Goal: Transaction & Acquisition: Download file/media

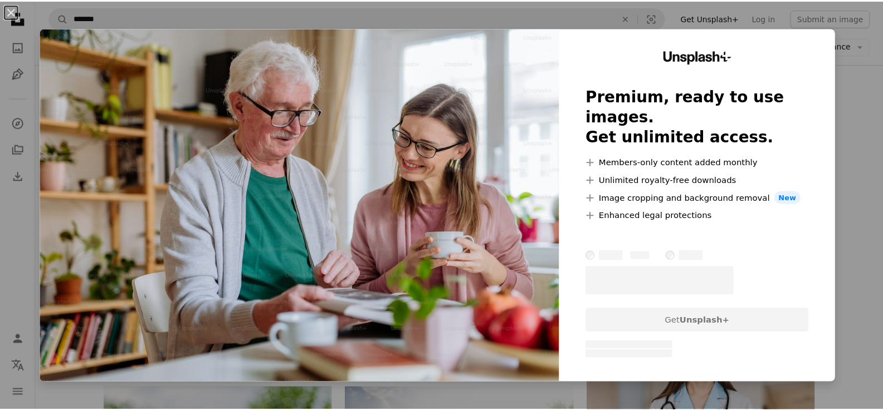
scroll to position [223, 0]
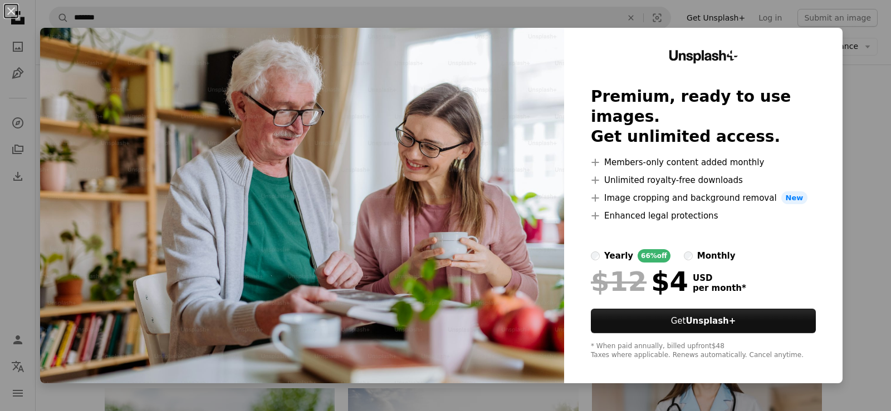
click at [841, 173] on div "An X shape Unsplash+ Premium, ready to use images. Get unlimited access. A plus…" at bounding box center [445, 205] width 891 height 411
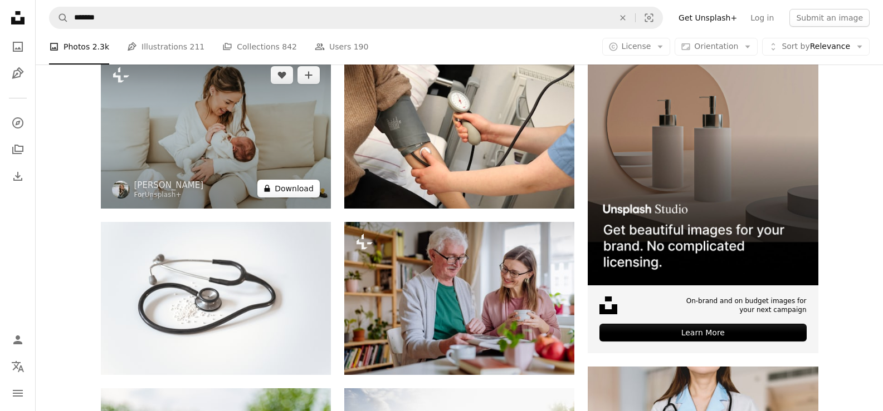
click at [306, 187] on button "A lock Download" at bounding box center [288, 189] width 62 height 18
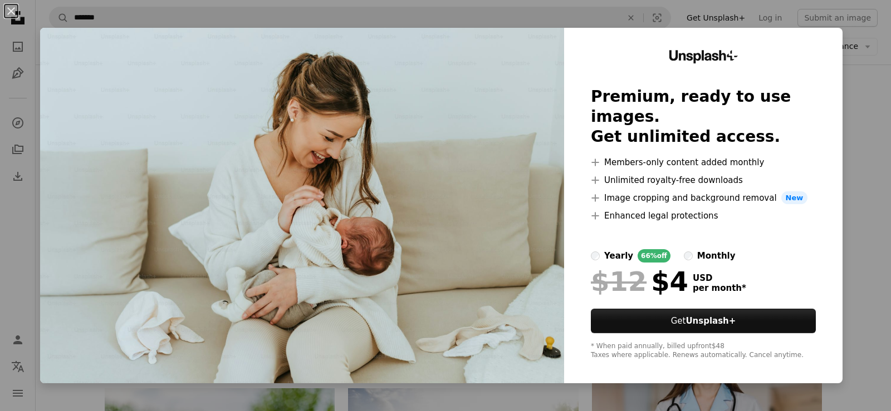
click at [834, 137] on div "An X shape Unsplash+ Premium, ready to use images. Get unlimited access. A plus…" at bounding box center [445, 205] width 891 height 411
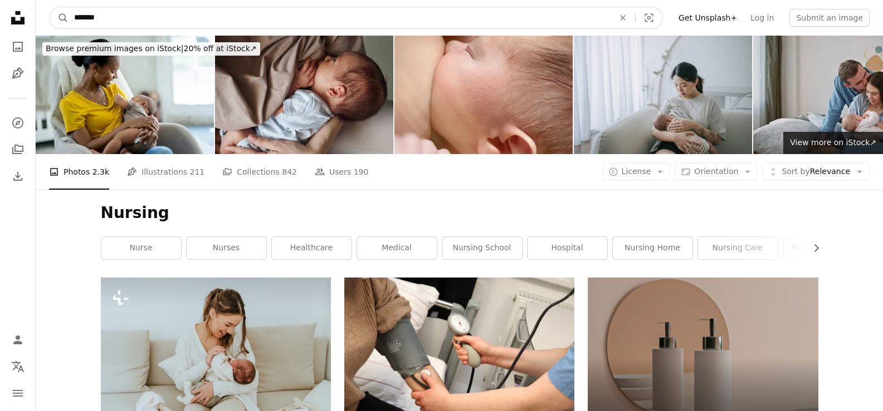
drag, startPoint x: 124, startPoint y: 21, endPoint x: 31, endPoint y: -3, distance: 96.6
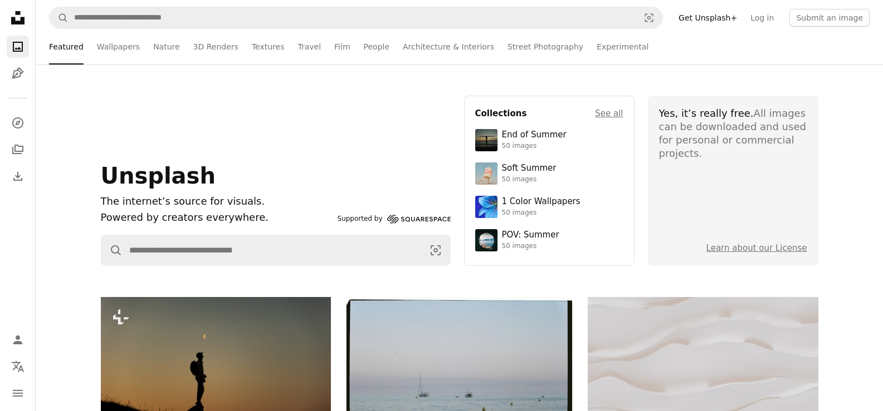
scroll to position [1002, 0]
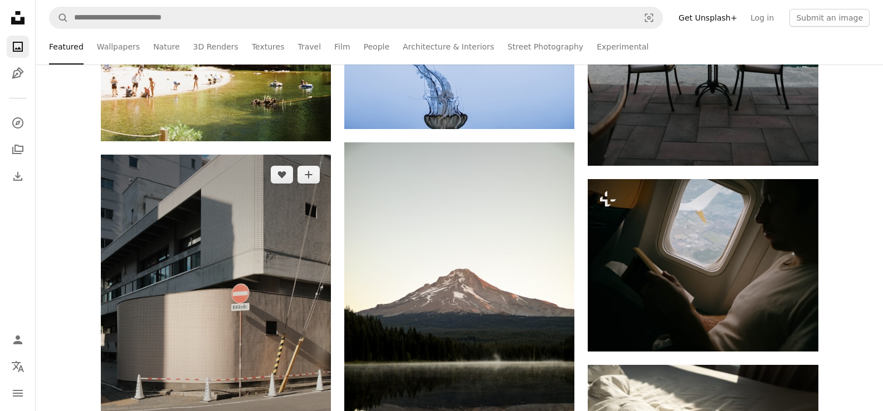
click at [264, 268] on img at bounding box center [216, 327] width 230 height 345
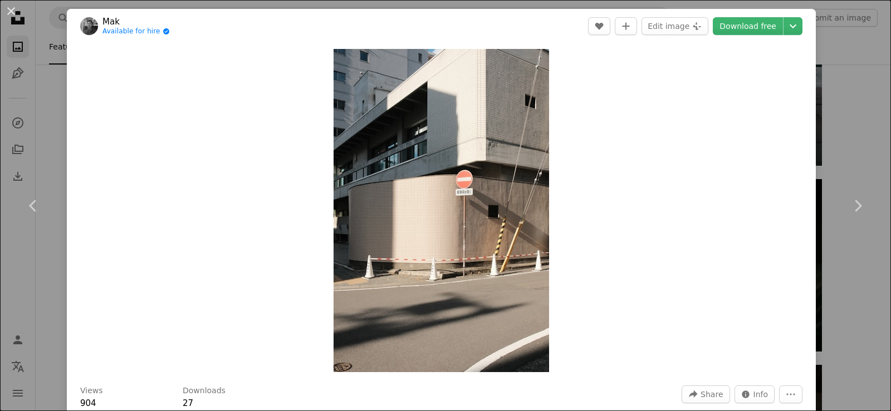
click at [825, 88] on div "An X shape Chevron left Chevron right Mak Available for hire A checkmark inside…" at bounding box center [445, 205] width 891 height 411
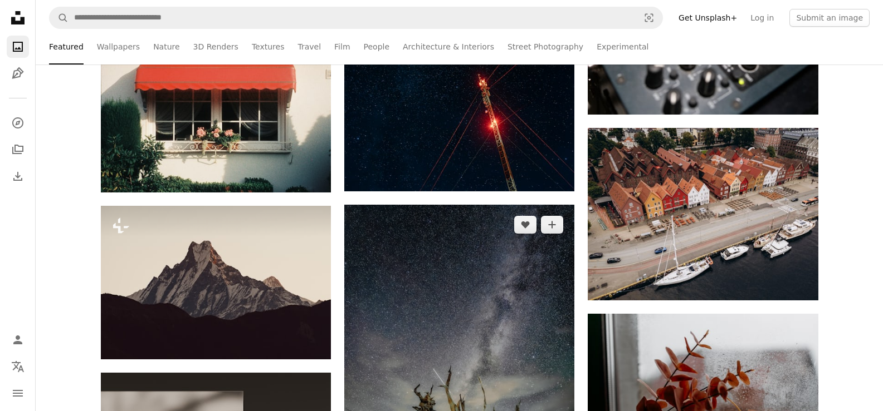
scroll to position [6960, 0]
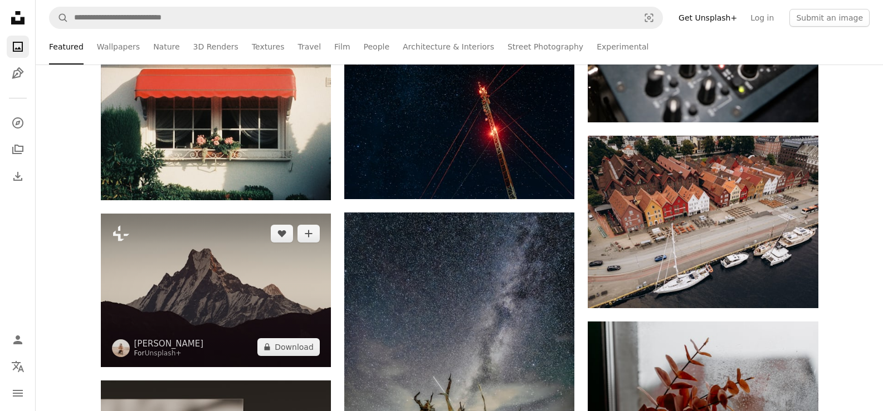
click at [228, 272] on img at bounding box center [216, 290] width 230 height 153
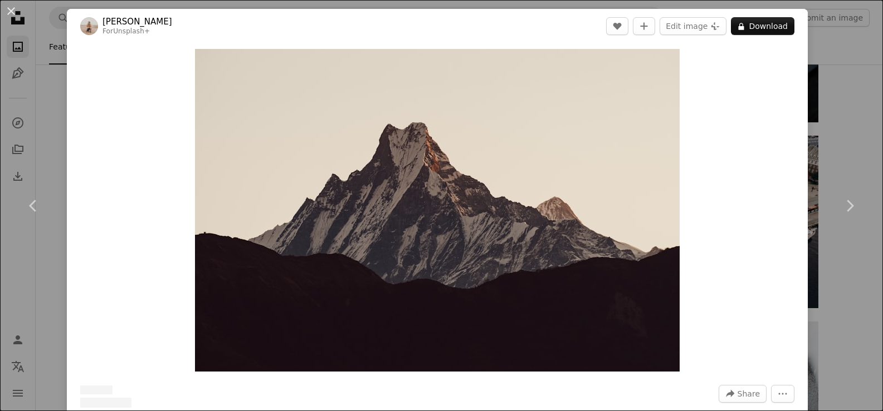
click at [767, 30] on button "A lock Download" at bounding box center [762, 26] width 63 height 18
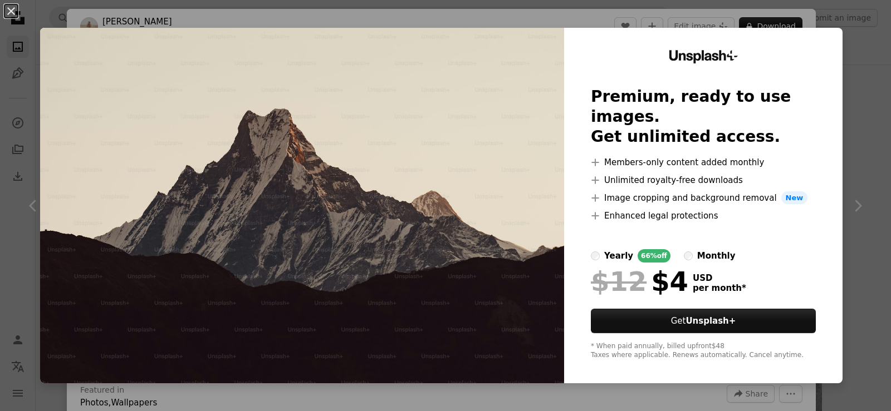
click at [858, 159] on div "An X shape Unsplash+ Premium, ready to use images. Get unlimited access. A plus…" at bounding box center [445, 205] width 891 height 411
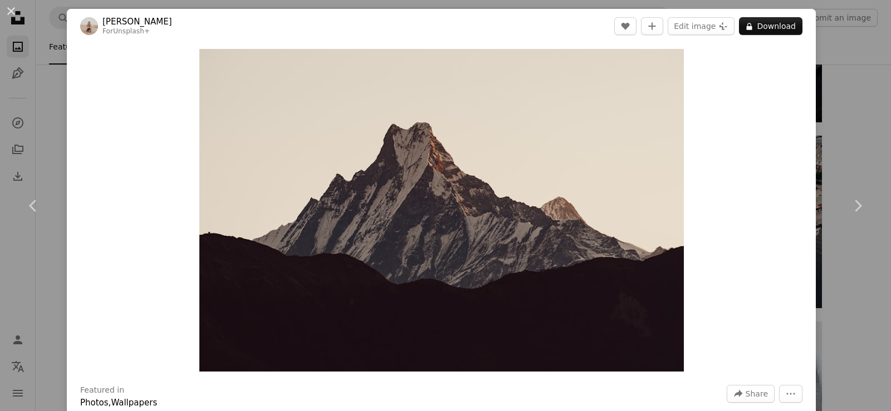
click at [51, 101] on div "An X shape Chevron left Chevron right [PERSON_NAME] For Unsplash+ A heart A plu…" at bounding box center [445, 205] width 891 height 411
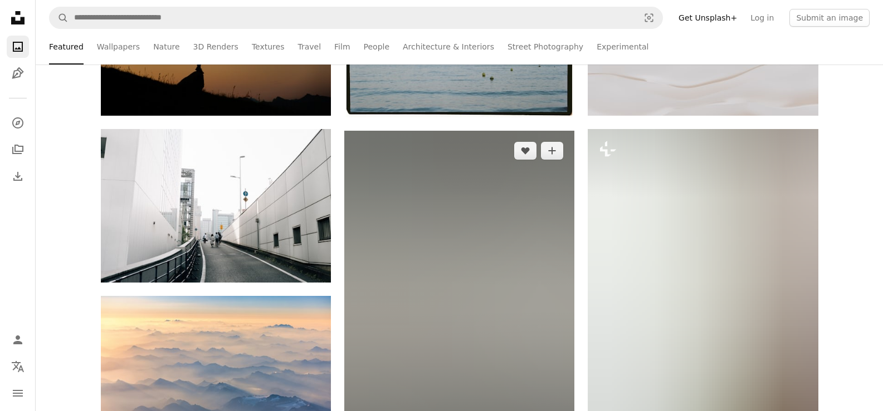
scroll to position [390, 0]
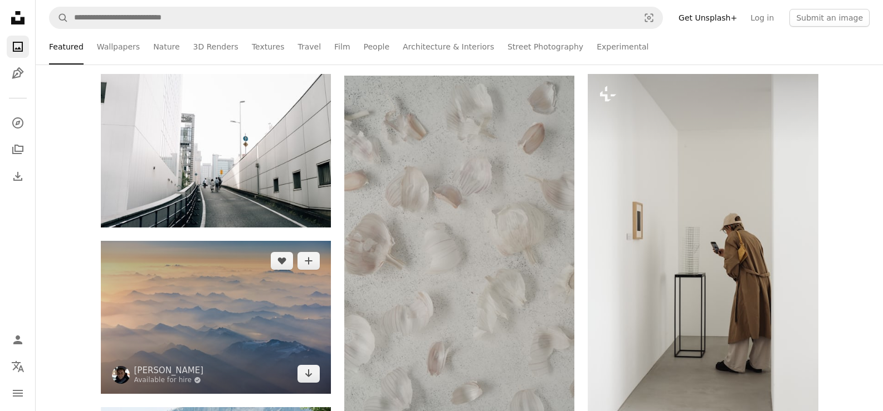
click at [263, 328] on img at bounding box center [216, 317] width 230 height 153
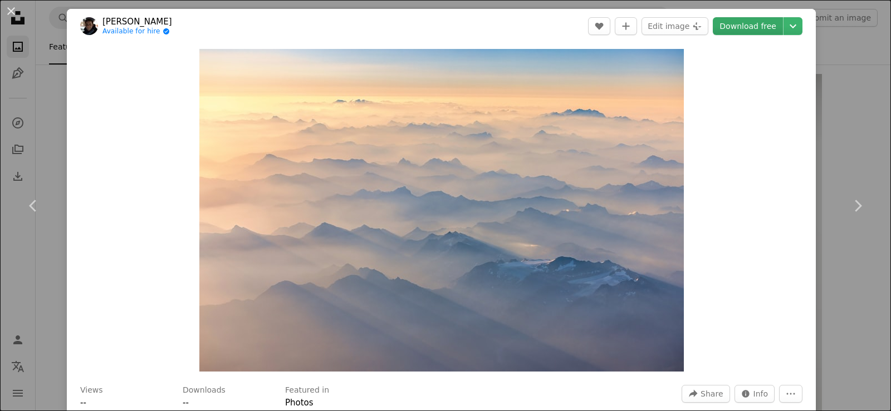
click at [749, 23] on link "Download free" at bounding box center [748, 26] width 70 height 18
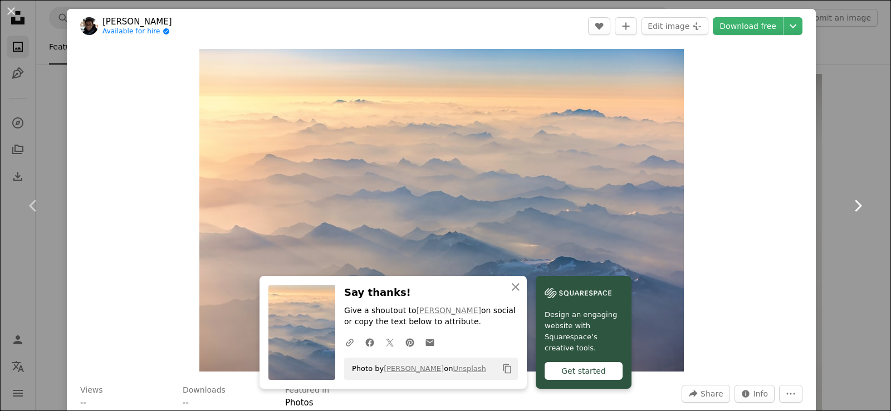
click at [830, 236] on link "Chevron right" at bounding box center [857, 206] width 67 height 107
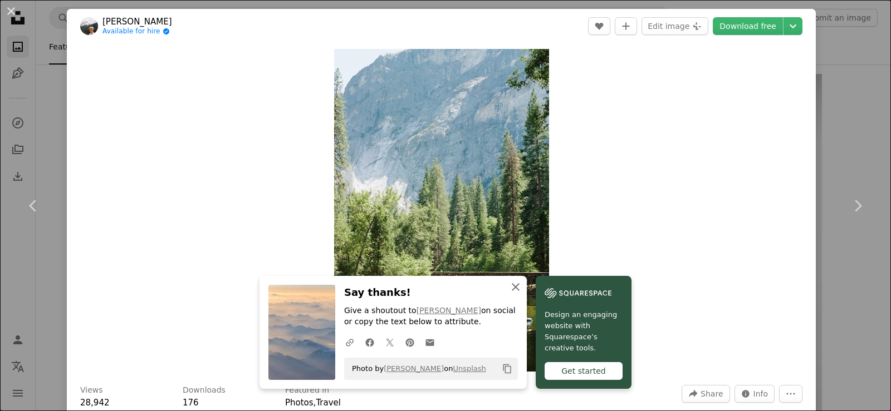
click at [509, 287] on icon "An X shape" at bounding box center [515, 287] width 13 height 13
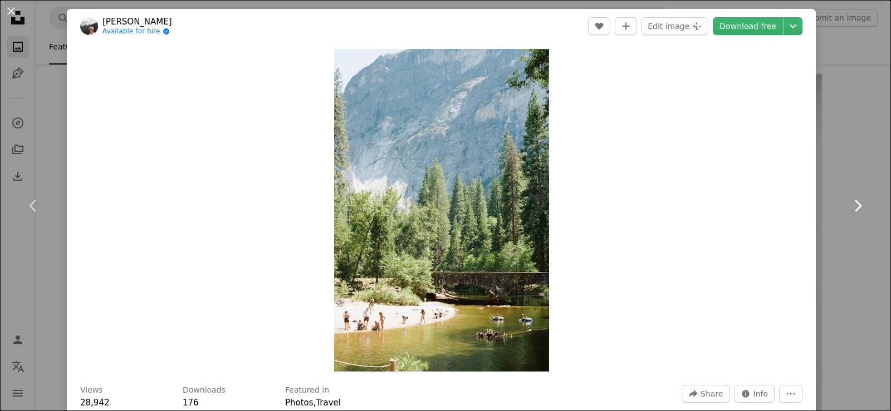
click at [836, 214] on link "Chevron right" at bounding box center [857, 206] width 67 height 107
click at [834, 215] on link "Chevron right" at bounding box center [857, 206] width 67 height 107
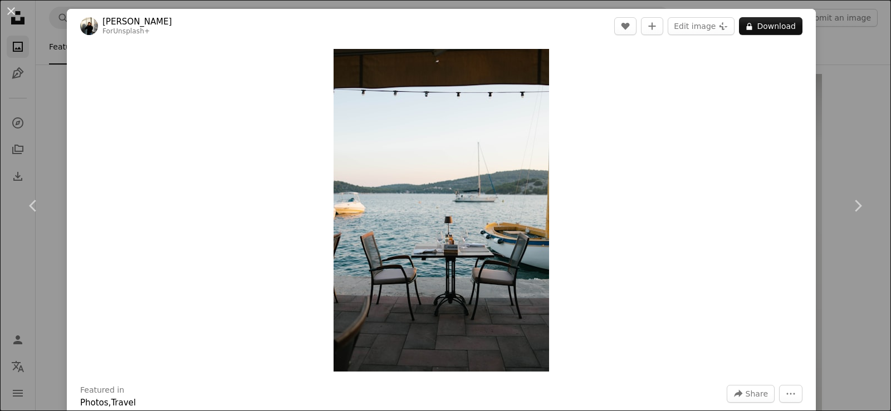
click at [840, 290] on div "An X shape Chevron left Chevron right [PERSON_NAME] For Unsplash+ A heart A plu…" at bounding box center [445, 205] width 891 height 411
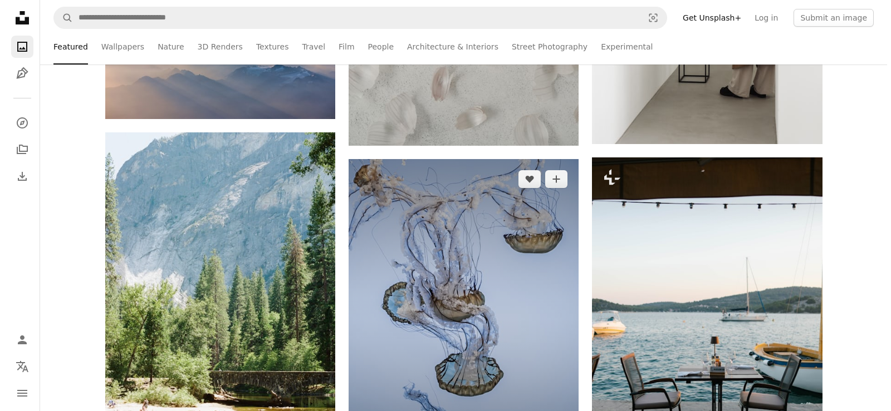
scroll to position [780, 0]
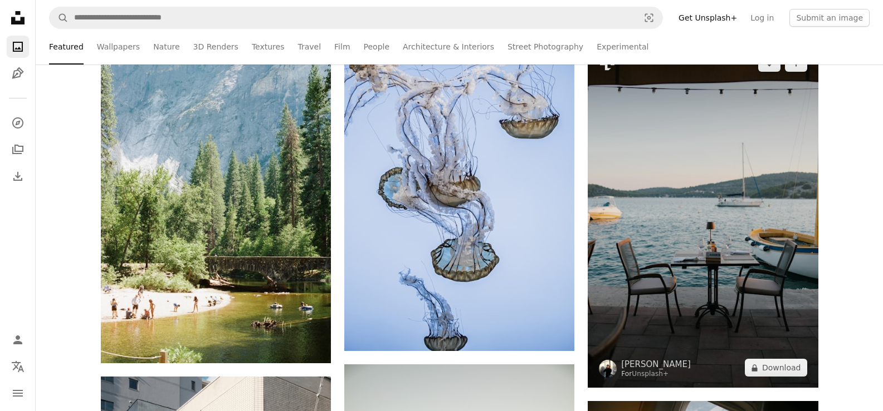
click at [688, 246] on img at bounding box center [702, 215] width 230 height 345
click at [787, 367] on button "A lock Download" at bounding box center [775, 368] width 62 height 18
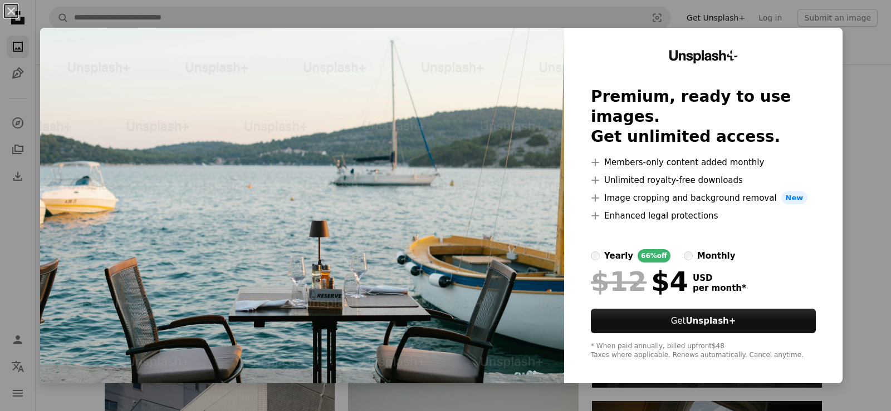
click at [442, 243] on img at bounding box center [302, 206] width 524 height 356
click at [870, 177] on div "An X shape Unsplash+ Premium, ready to use images. Get unlimited access. A plus…" at bounding box center [445, 205] width 891 height 411
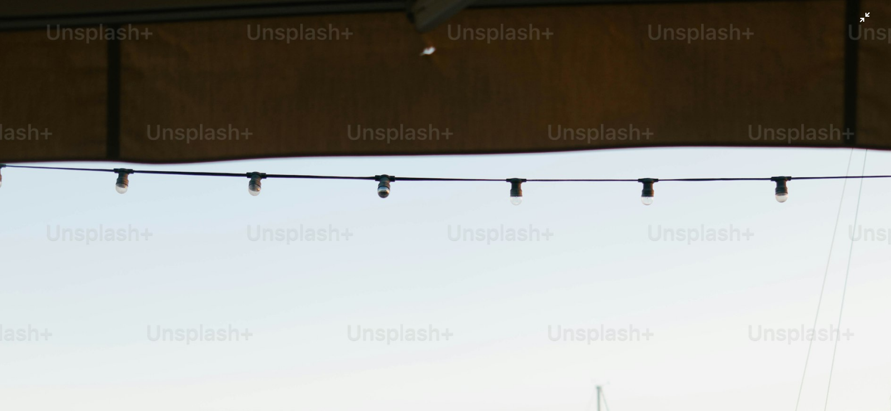
scroll to position [451, 0]
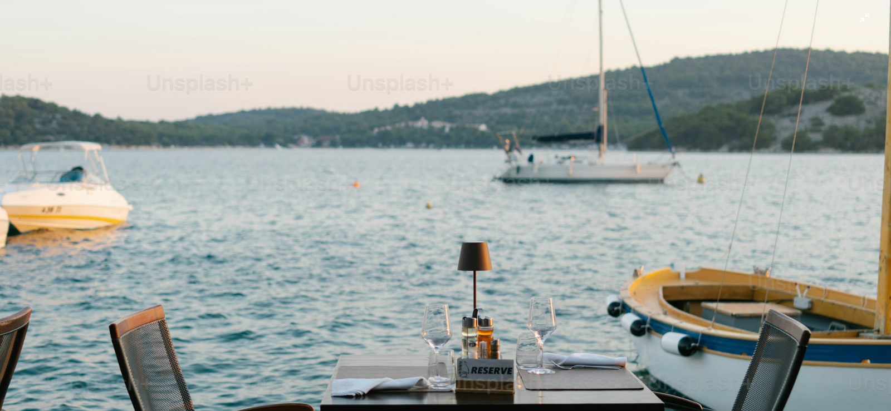
click at [572, 209] on img "Zoom out on this image" at bounding box center [445, 216] width 892 height 1337
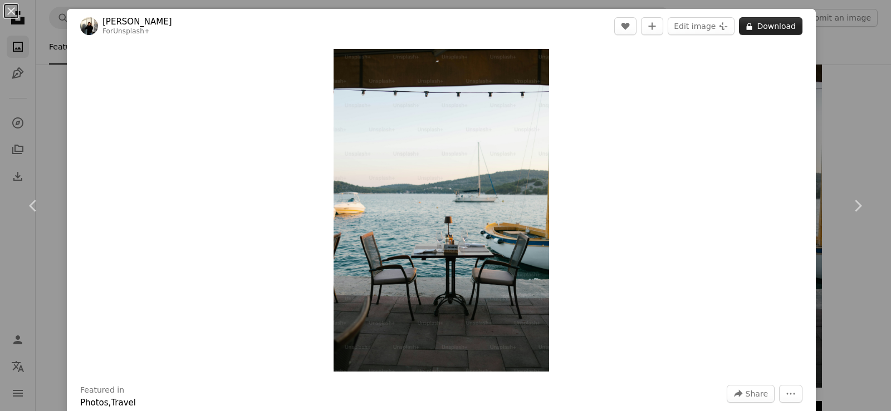
click at [759, 23] on button "A lock Download" at bounding box center [770, 26] width 63 height 18
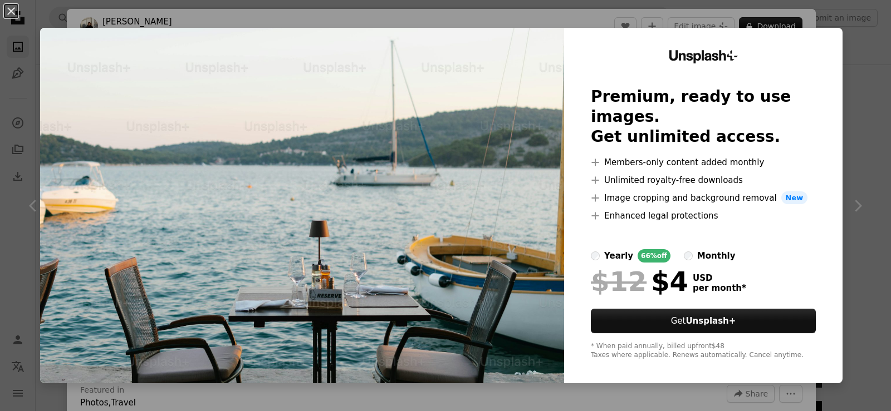
click at [856, 183] on div "An X shape Unsplash+ Premium, ready to use images. Get unlimited access. A plus…" at bounding box center [445, 205] width 891 height 411
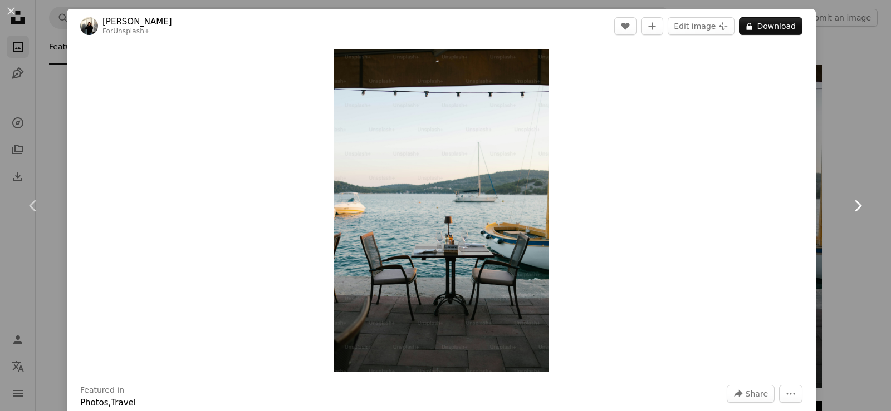
click at [864, 205] on link "Chevron right" at bounding box center [857, 206] width 67 height 107
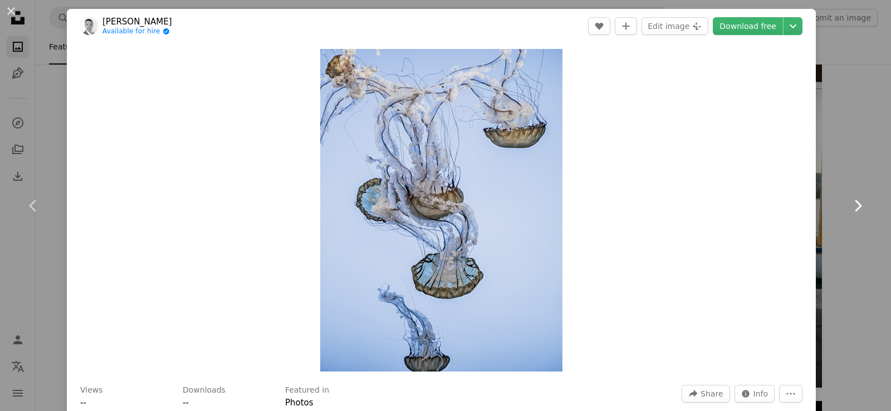
click at [849, 205] on icon "Chevron right" at bounding box center [858, 206] width 18 height 18
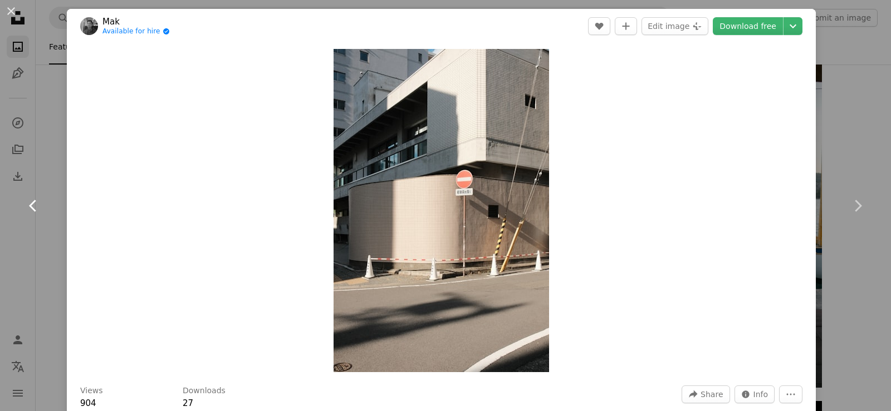
click at [28, 203] on icon "Chevron left" at bounding box center [34, 206] width 18 height 18
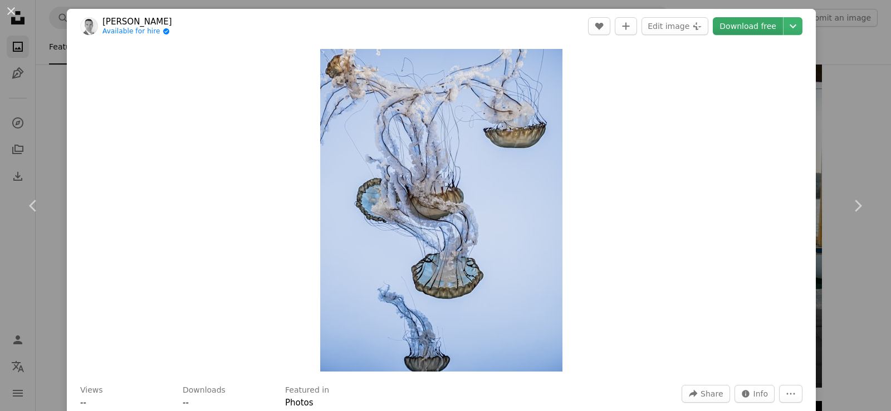
click at [741, 25] on link "Download free" at bounding box center [748, 26] width 70 height 18
